Goal: Task Accomplishment & Management: Manage account settings

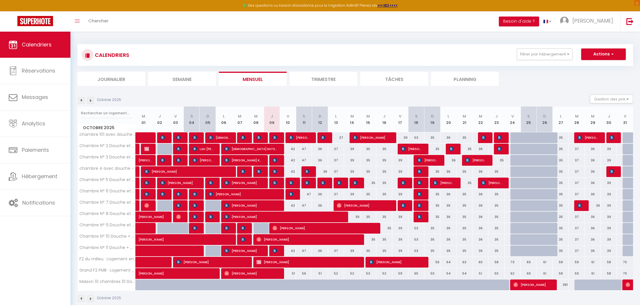
select select
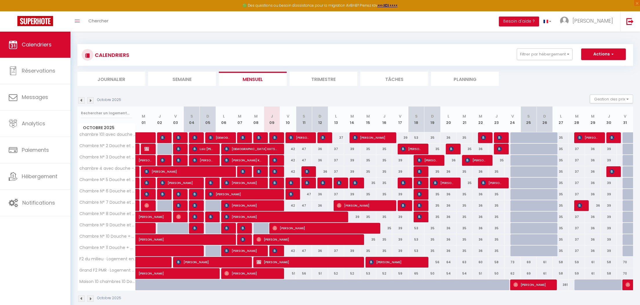
click at [275, 137] on img at bounding box center [274, 137] width 5 height 5
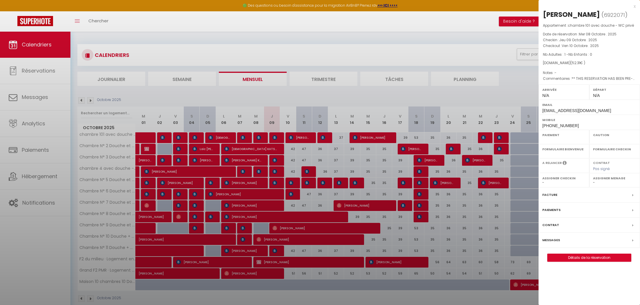
select select "OK"
select select "0"
select select "1"
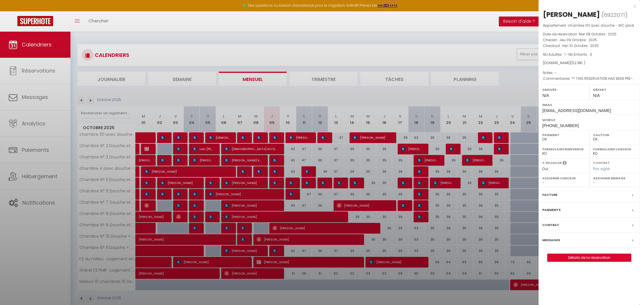
select select
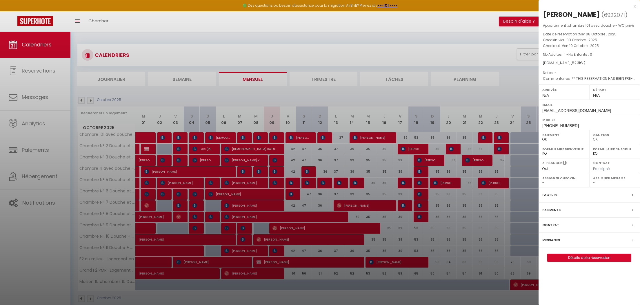
click at [635, 6] on div "x" at bounding box center [586, 6] width 97 height 7
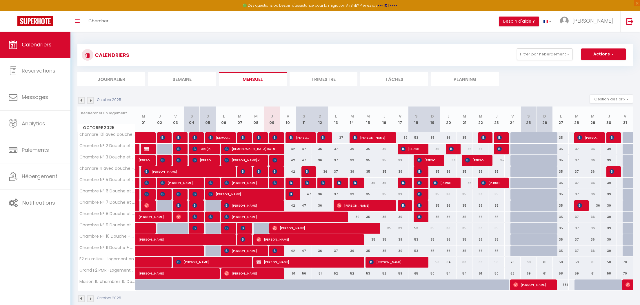
click at [275, 158] on img at bounding box center [274, 160] width 5 height 5
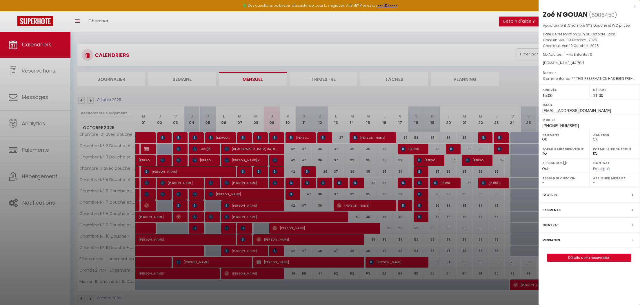
click at [634, 5] on div "x" at bounding box center [586, 6] width 97 height 7
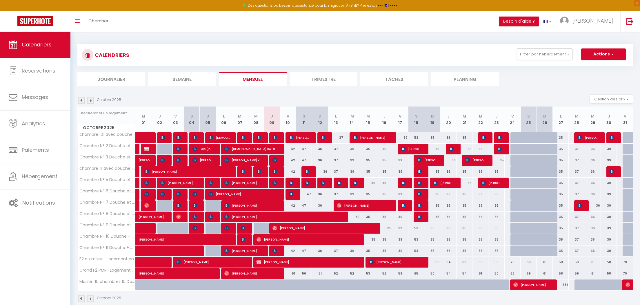
click at [274, 169] on img at bounding box center [274, 171] width 5 height 5
select select "0"
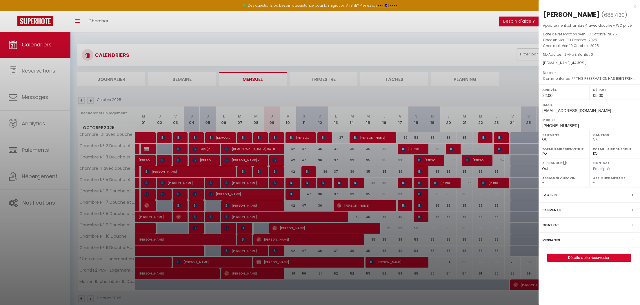
click at [634, 5] on div "x" at bounding box center [586, 6] width 97 height 7
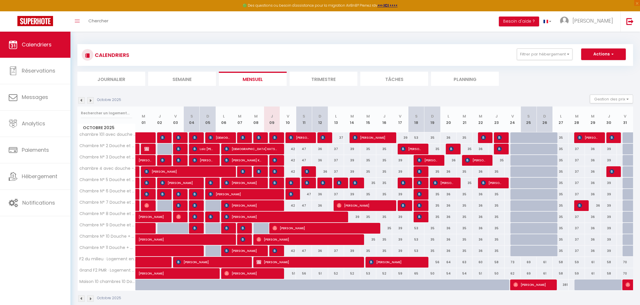
click at [274, 249] on img at bounding box center [274, 250] width 5 height 5
select select "KO"
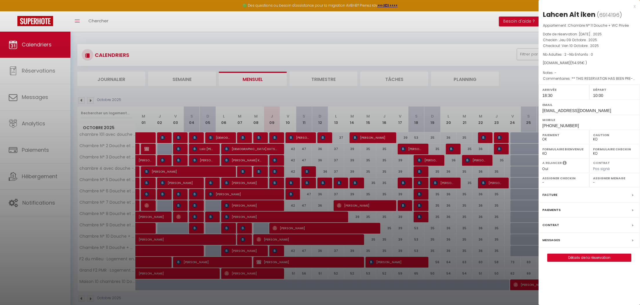
click at [549, 239] on label "Messages" at bounding box center [551, 240] width 18 height 6
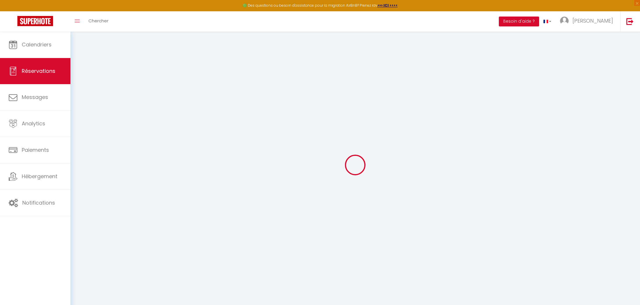
select select
checkbox input "false"
select select
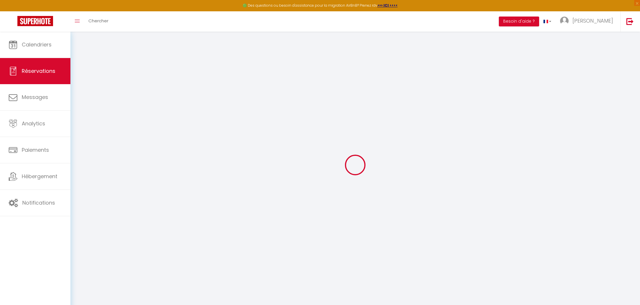
checkbox input "false"
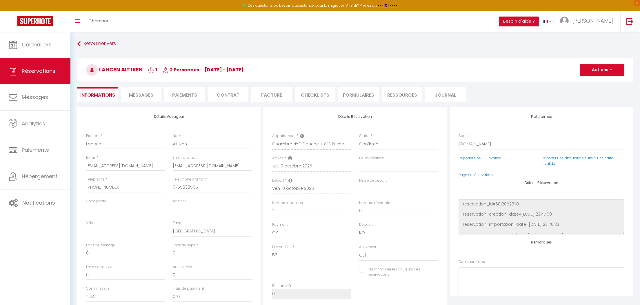
select select
checkbox input "false"
type textarea "** THIS RESERVATION HAS BEEN PRE-PAID ** Approximate time of arrival: between 1…"
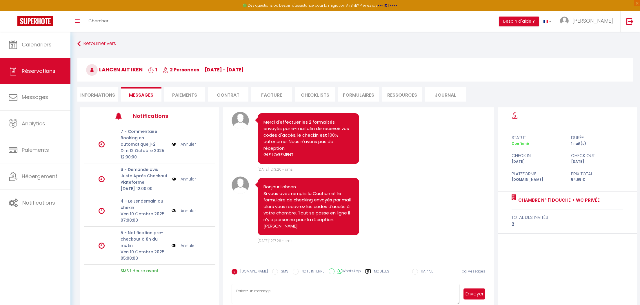
scroll to position [32, 0]
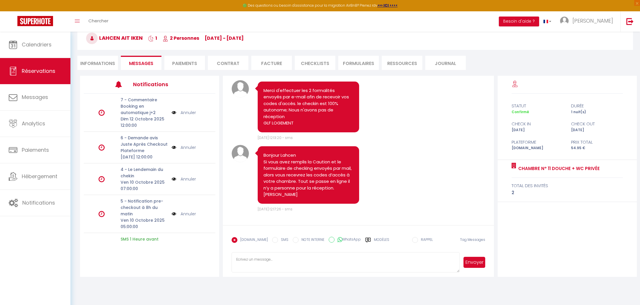
click at [272, 241] on input "SMS" at bounding box center [275, 240] width 6 height 6
radio input "true"
radio input "false"
click at [376, 240] on label "Modèles" at bounding box center [381, 242] width 15 height 10
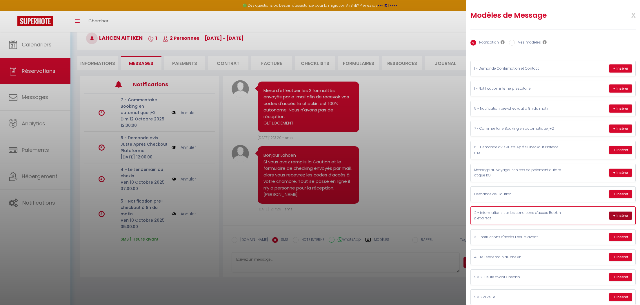
click at [620, 215] on button "+ Insérer" at bounding box center [620, 215] width 23 height 8
type textarea "Loremip Dolors, Amet cons adipiscing elit seddo eiusmodtemp in : Utlabor E° 34 …"
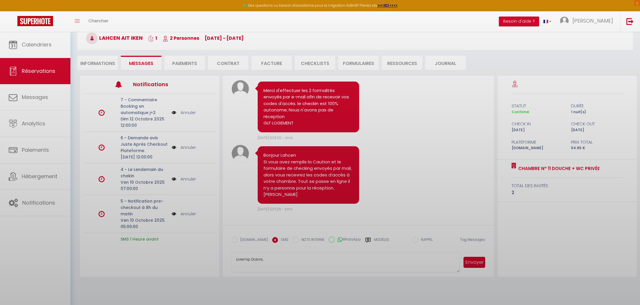
scroll to position [269, 0]
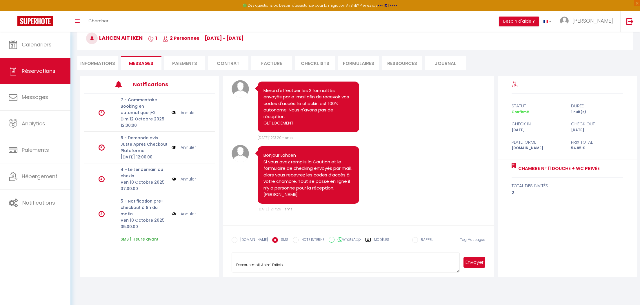
click at [473, 259] on button "Envoyer" at bounding box center [473, 261] width 21 height 11
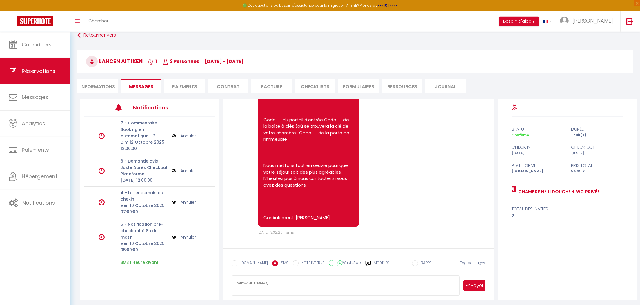
scroll to position [0, 0]
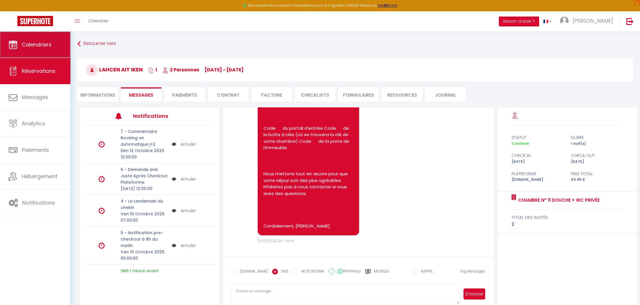
click at [36, 45] on span "Calendriers" at bounding box center [37, 44] width 30 height 7
